Goal: Transaction & Acquisition: Purchase product/service

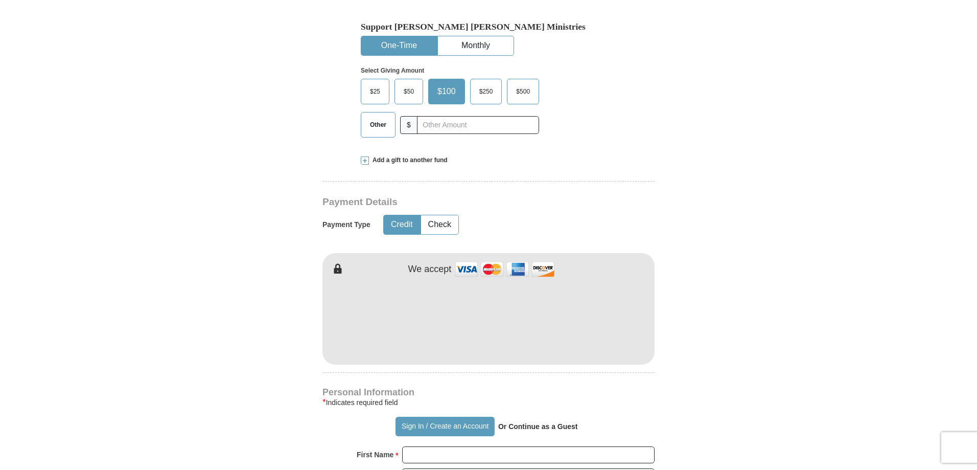
scroll to position [409, 0]
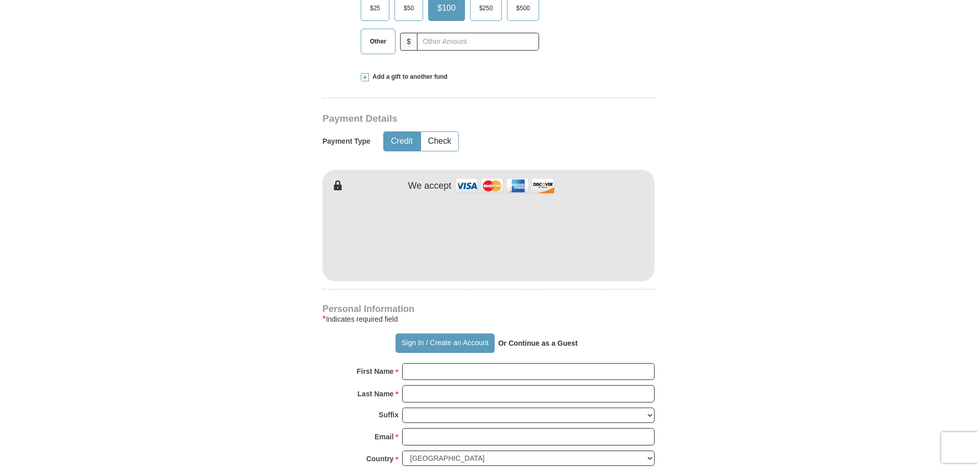
click at [364, 78] on span at bounding box center [365, 77] width 8 height 8
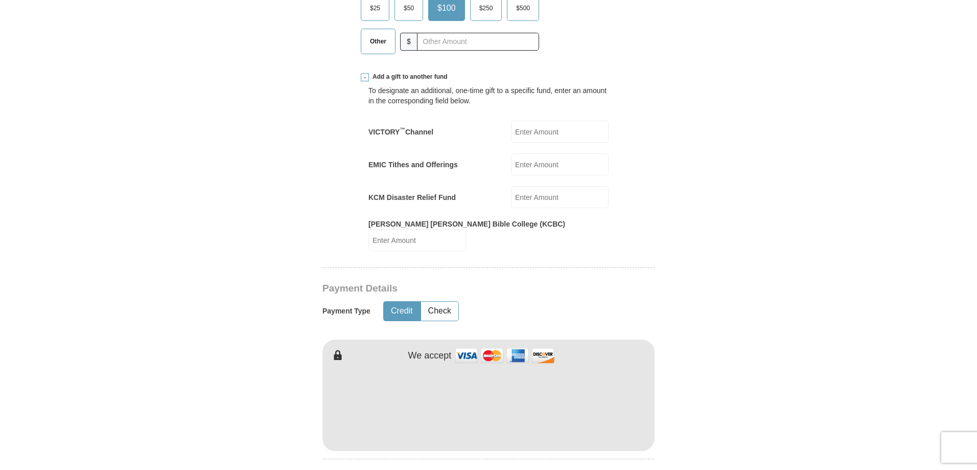
click at [409, 166] on label "EMIC Tithes and Offerings" at bounding box center [412, 164] width 89 height 10
click at [511, 166] on input "EMIC Tithes and Offerings" at bounding box center [560, 164] width 98 height 22
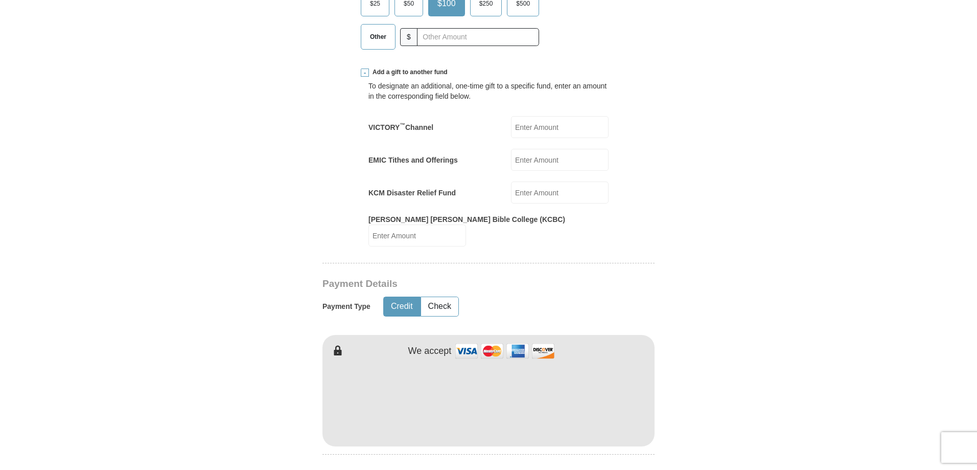
scroll to position [460, 0]
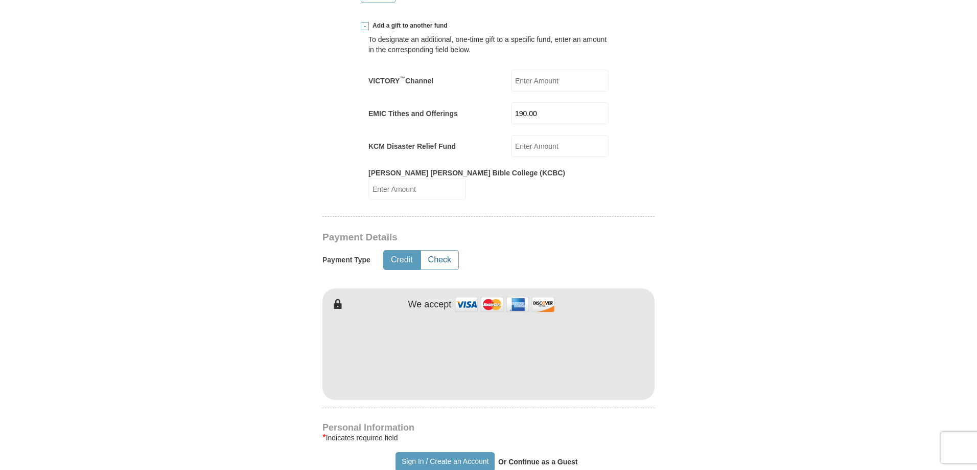
type input "190.00"
click at [435, 252] on button "Check" at bounding box center [439, 259] width 37 height 19
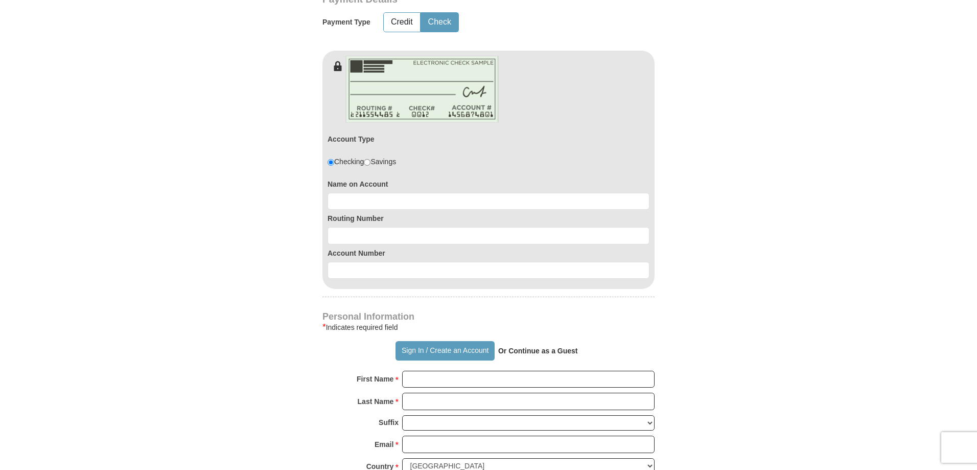
scroll to position [715, 0]
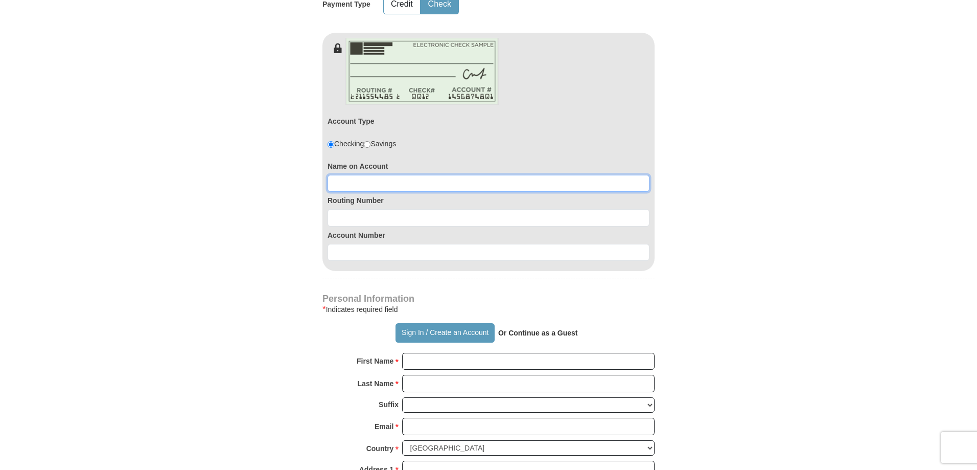
click at [340, 175] on input at bounding box center [489, 183] width 322 height 17
type input "[PERSON_NAME]"
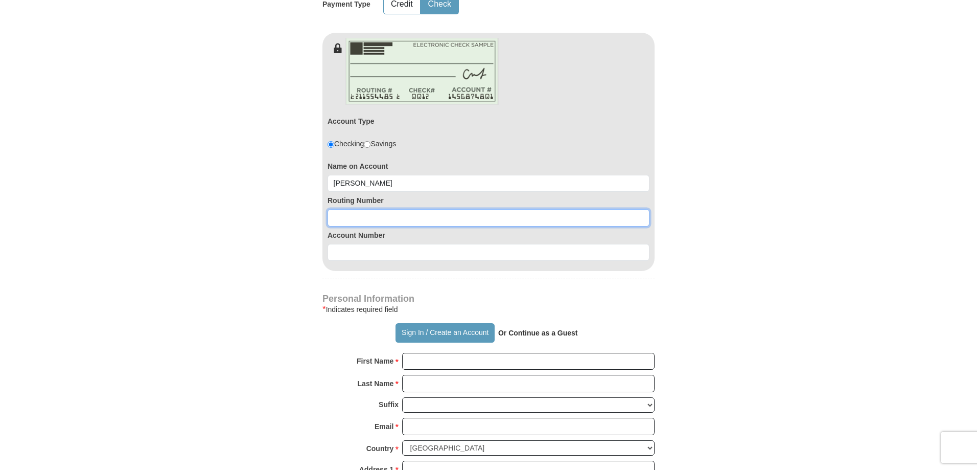
click at [357, 209] on input at bounding box center [489, 217] width 322 height 17
type input "111000614"
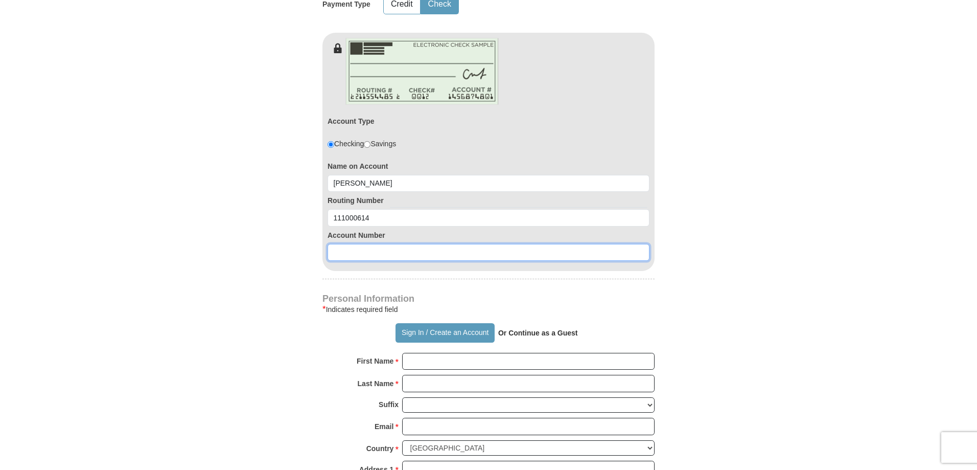
click at [349, 244] on input at bounding box center [489, 252] width 322 height 17
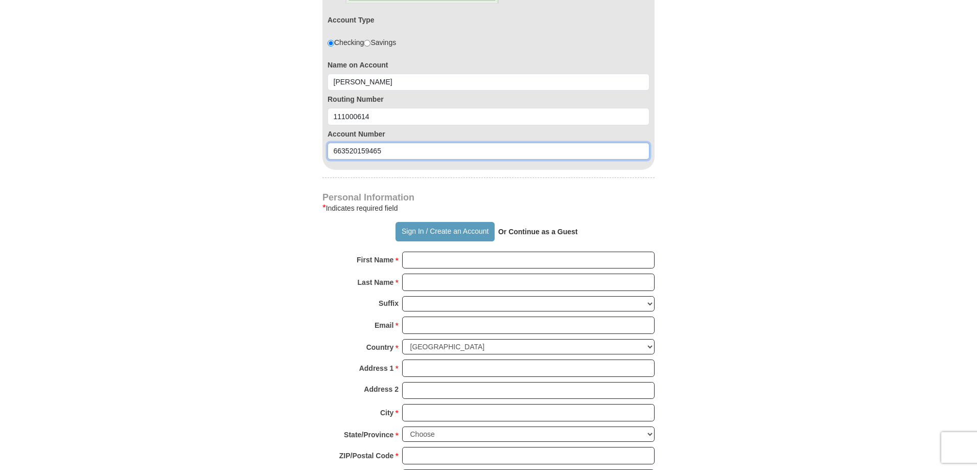
scroll to position [818, 0]
type input "663520159465"
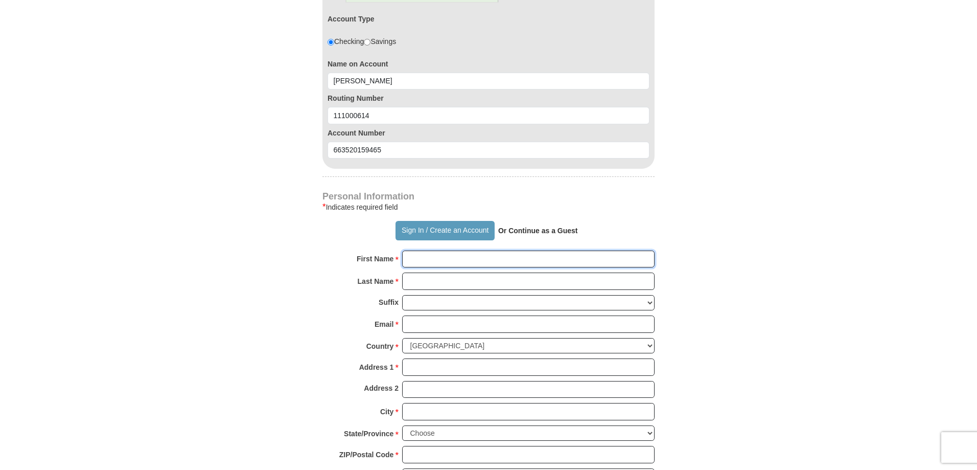
click at [419, 254] on input "First Name *" at bounding box center [528, 258] width 252 height 17
type input "[PERSON_NAME]"
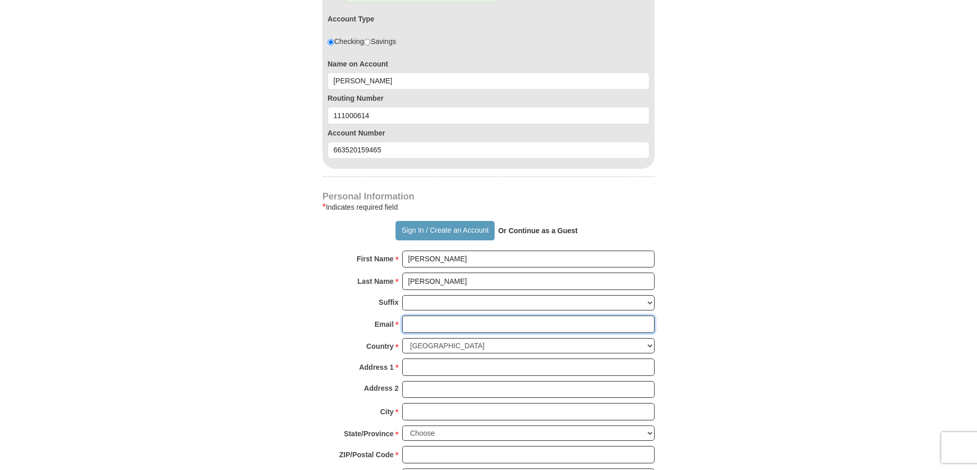
type input "[EMAIL_ADDRESS][DOMAIN_NAME]"
type input "[STREET_ADDRESS]"
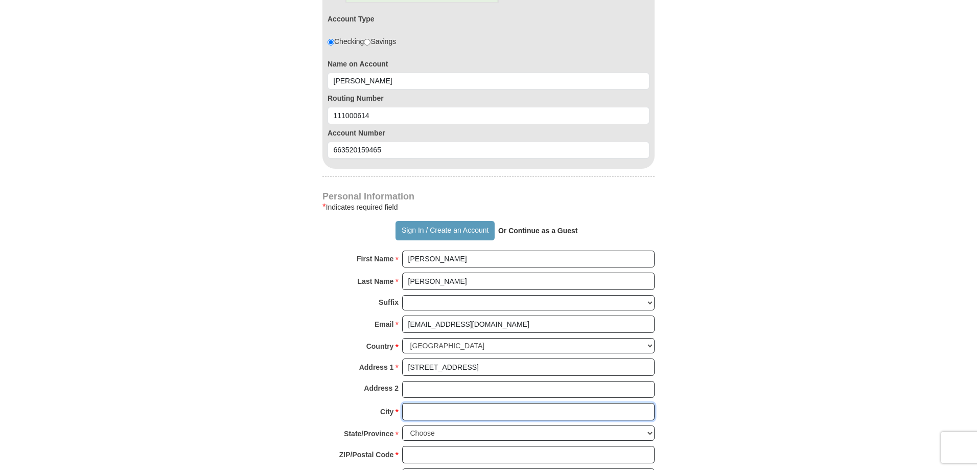
type input "Sugar Land"
select select "[GEOGRAPHIC_DATA]"
type input "77478"
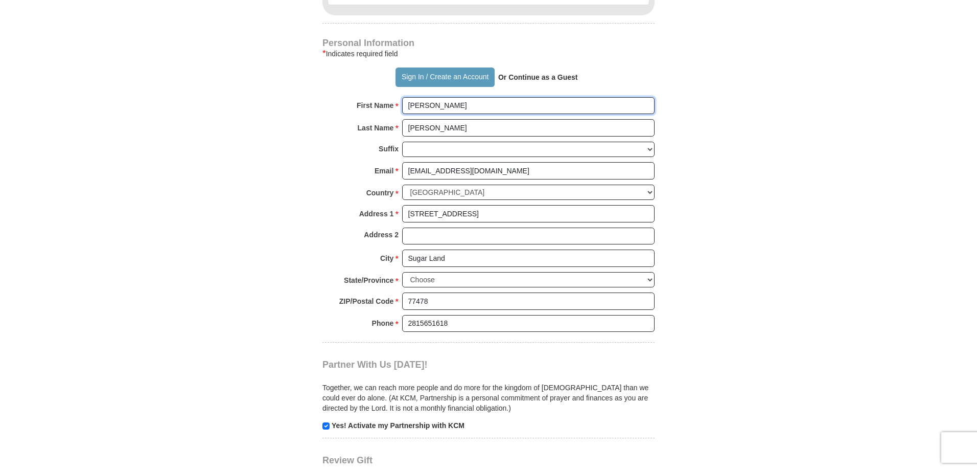
scroll to position [1022, 0]
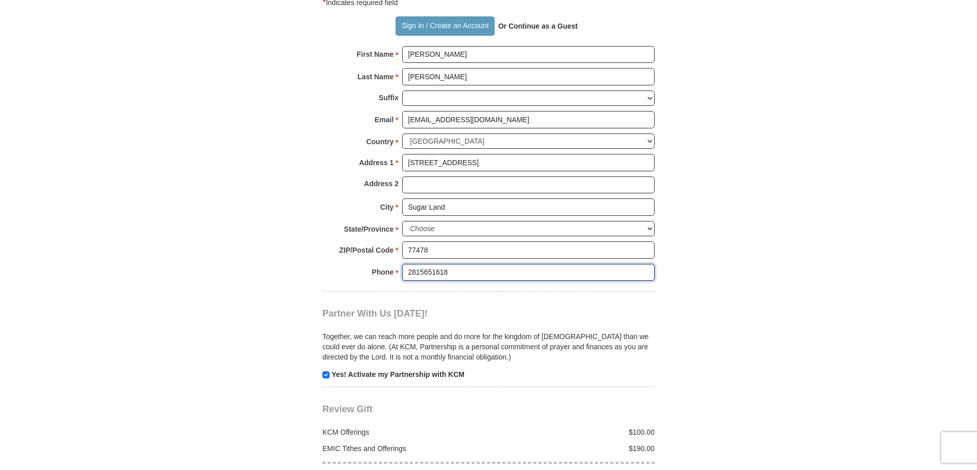
drag, startPoint x: 456, startPoint y: 263, endPoint x: 406, endPoint y: 264, distance: 50.6
click at [406, 264] on input "2815651618" at bounding box center [528, 272] width 252 height 17
type input "7138995419"
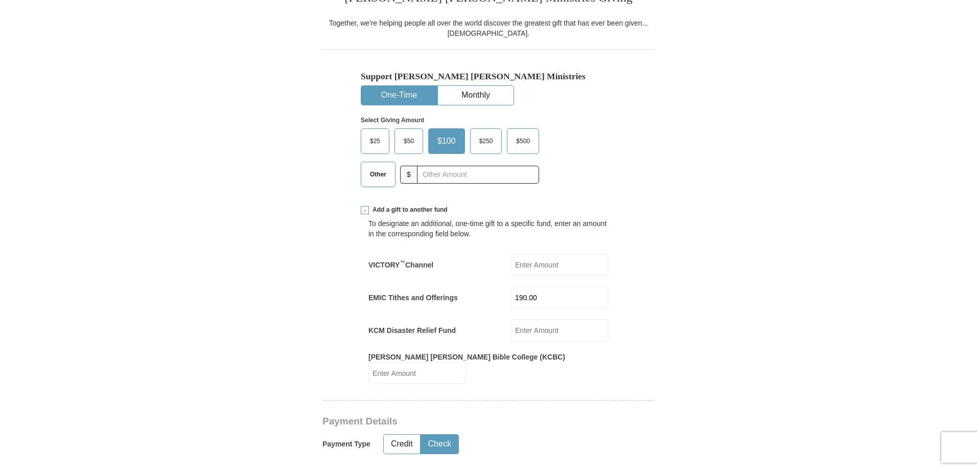
scroll to position [256, 0]
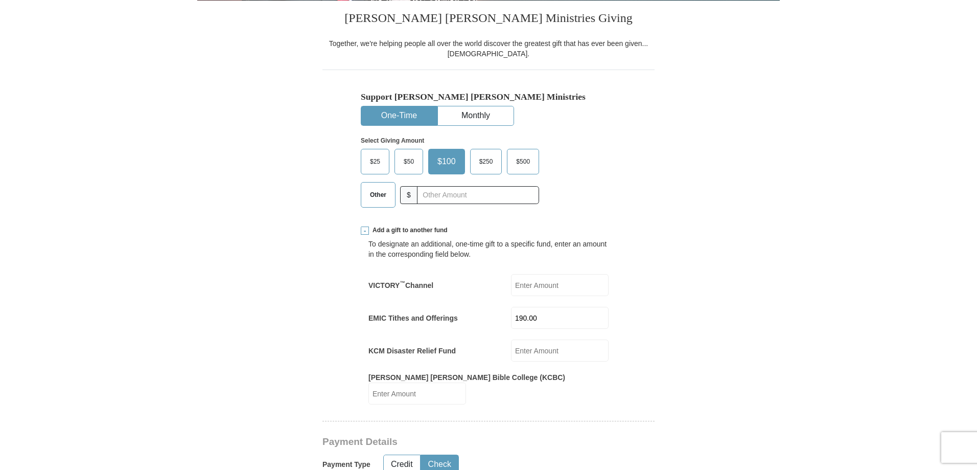
click at [377, 196] on span "Other" at bounding box center [378, 194] width 27 height 15
click at [0, 0] on input "Other" at bounding box center [0, 0] width 0 height 0
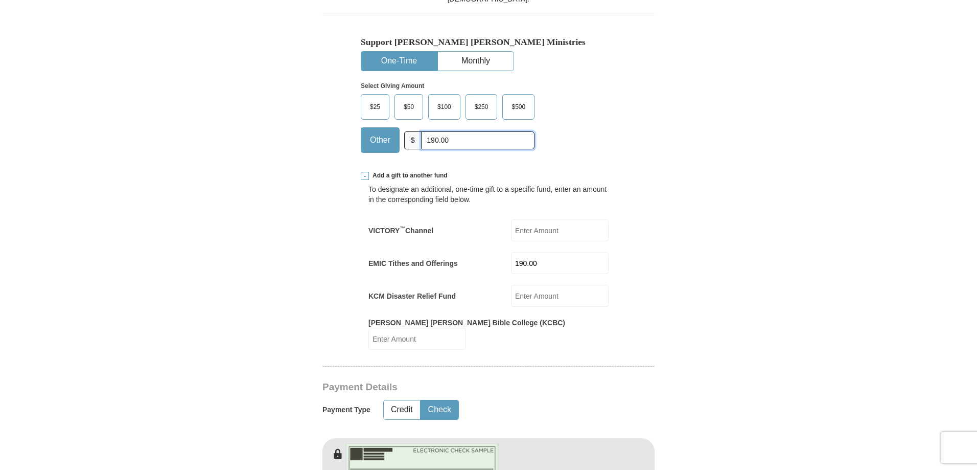
scroll to position [153, 0]
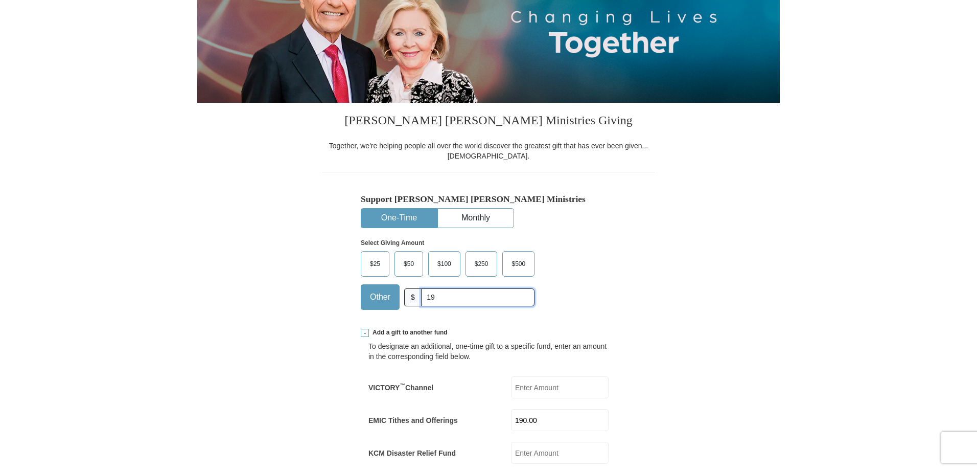
type input "1"
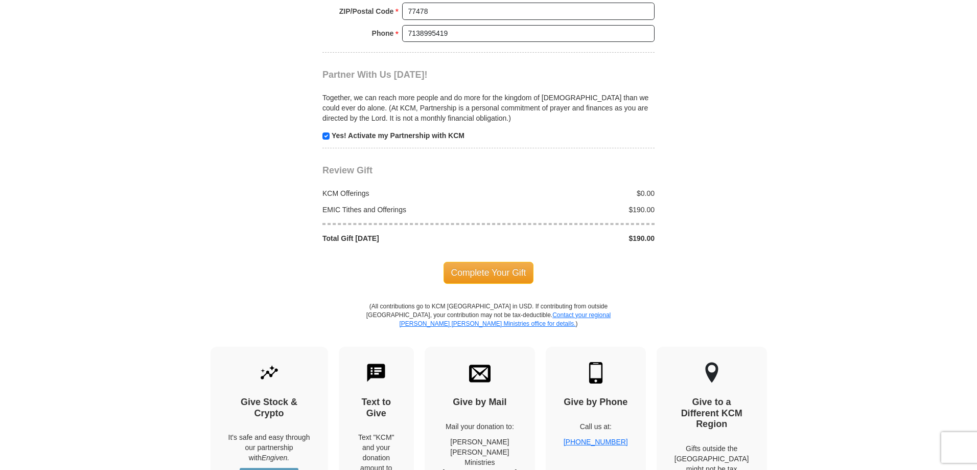
scroll to position [1279, 0]
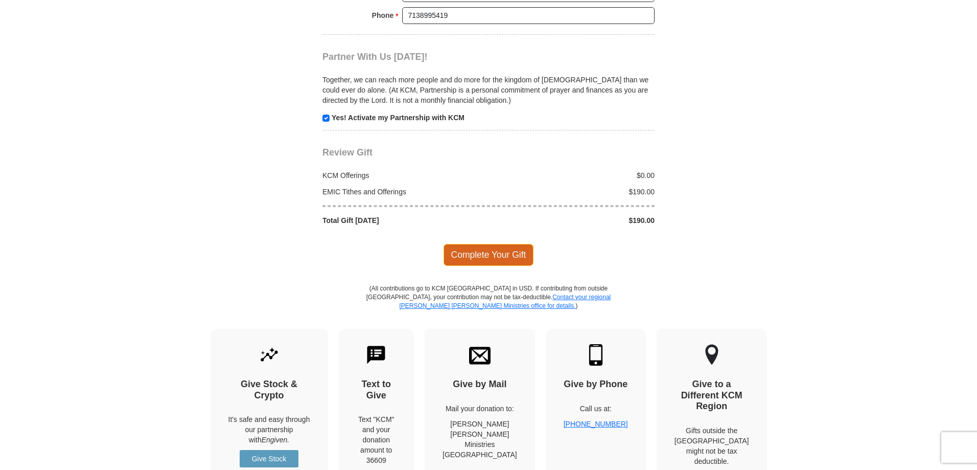
click at [477, 244] on span "Complete Your Gift" at bounding box center [489, 254] width 90 height 21
